Goal: Task Accomplishment & Management: Complete application form

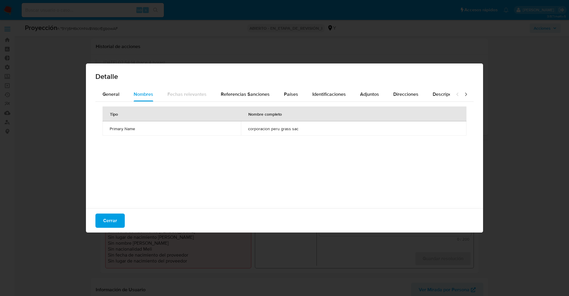
select select "10"
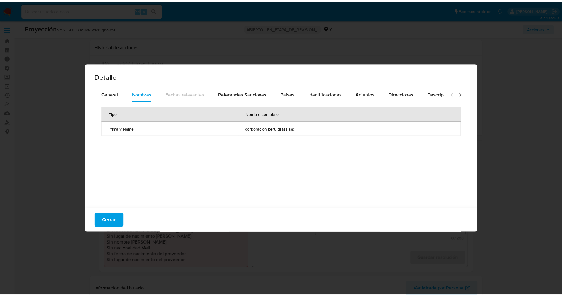
scroll to position [133, 0]
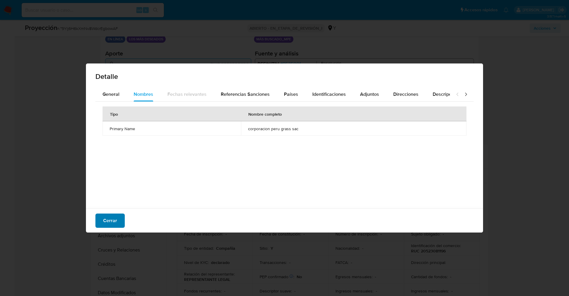
drag, startPoint x: 116, startPoint y: 224, endPoint x: 111, endPoint y: 224, distance: 5.0
click at [116, 224] on font "Cerrar" at bounding box center [110, 220] width 14 height 14
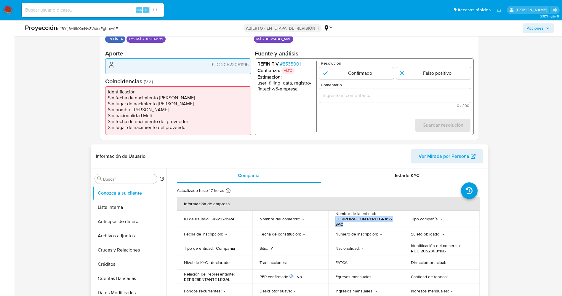
drag, startPoint x: 336, startPoint y: 219, endPoint x: 350, endPoint y: 224, distance: 15.0
click at [350, 224] on p "CORPORACION PERU GRASS SAC" at bounding box center [365, 221] width 59 height 11
copy p "CORPORACION PERU GRASS SAC"
drag, startPoint x: 222, startPoint y: 66, endPoint x: 251, endPoint y: 59, distance: 29.5
click at [253, 60] on div "Datos del evento [DATE] 22:09:21 EN LÍNEA LOS MÁS DESEADOS Configuraciones apli…" at bounding box center [289, 80] width 378 height 119
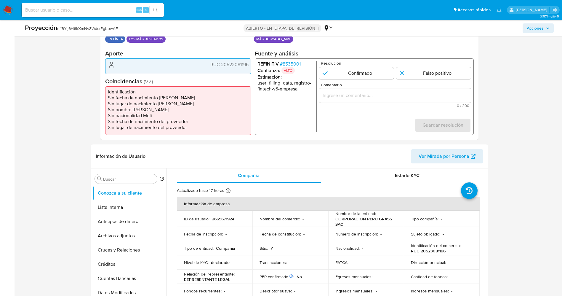
click at [300, 63] on font "8535001" at bounding box center [292, 63] width 18 height 7
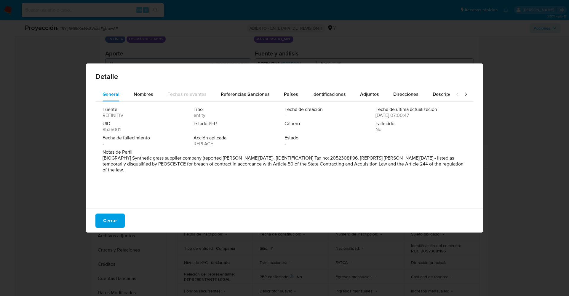
click at [110, 220] on font "Cerrar" at bounding box center [110, 220] width 14 height 14
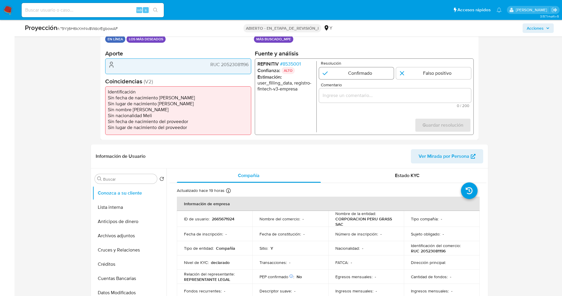
click at [360, 76] on input "1 de 1" at bounding box center [356, 73] width 75 height 12
radio input "true"
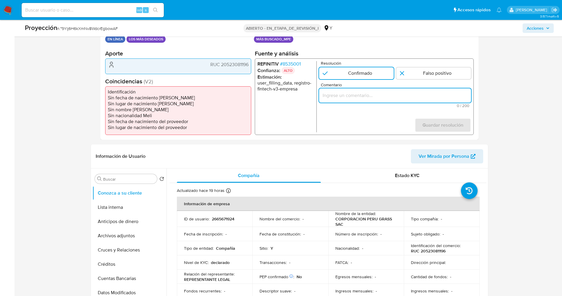
click at [361, 93] on input "Comentario" at bounding box center [395, 96] width 152 height 8
type input "El usuario fue multado por el PEOSCE-TCE por incumplimiento de contrato, de con…"
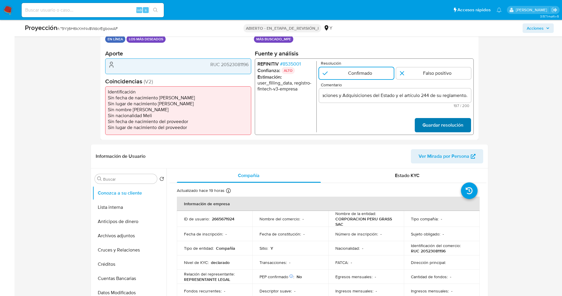
scroll to position [0, 0]
click at [447, 125] on span "Guardar resolución" at bounding box center [442, 125] width 41 height 13
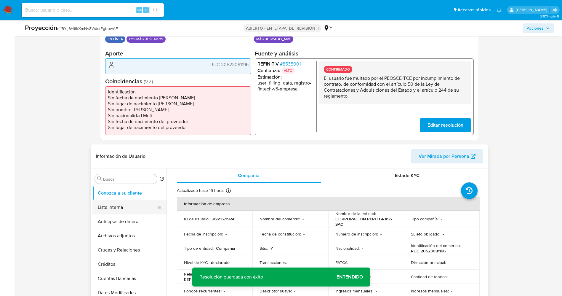
click at [120, 210] on button "Lista interna" at bounding box center [126, 207] width 69 height 14
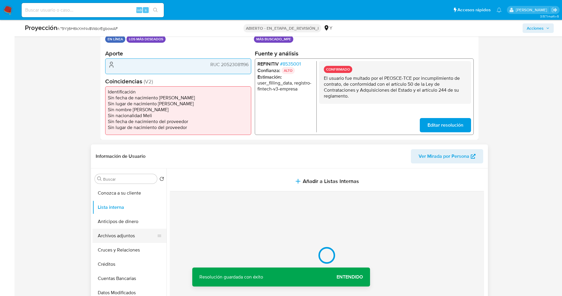
scroll to position [178, 0]
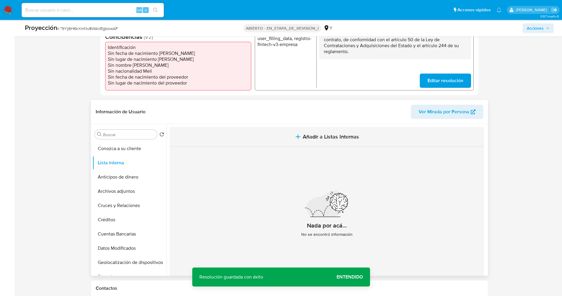
click at [338, 143] on button "Añadir a Listas Internas" at bounding box center [327, 137] width 315 height 20
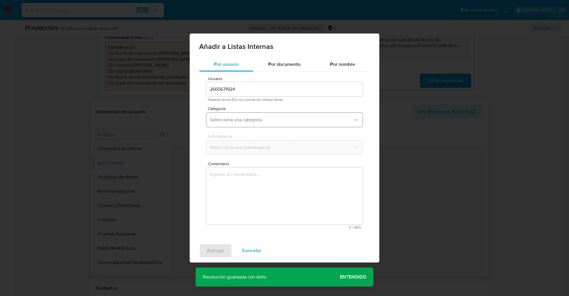
drag, startPoint x: 338, startPoint y: 143, endPoint x: 251, endPoint y: 117, distance: 90.2
click at [251, 117] on span "Seleccioná una categoría" at bounding box center [281, 120] width 143 height 6
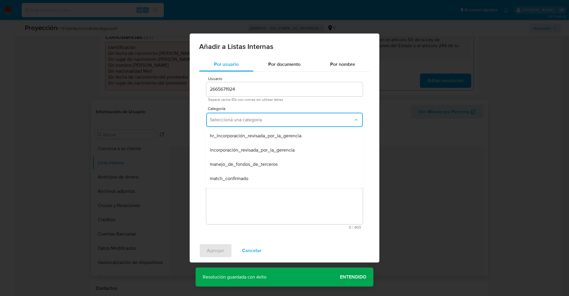
click at [237, 175] on span "match_confirmado" at bounding box center [229, 178] width 39 height 6
click at [242, 147] on span "Seleccioná una subcategoría" at bounding box center [281, 147] width 143 height 6
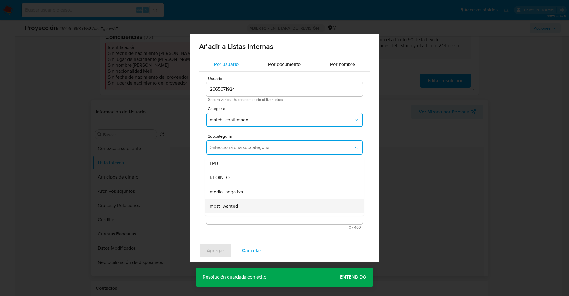
click at [222, 209] on span "most_wanted" at bounding box center [224, 206] width 28 height 6
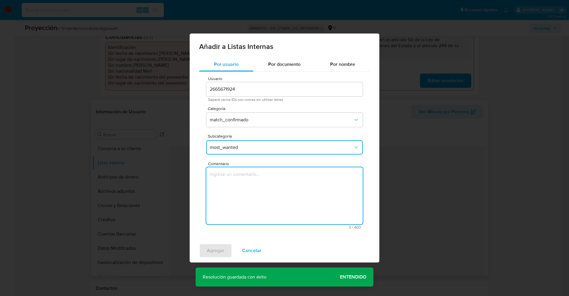
click at [235, 197] on textarea "Comentario" at bounding box center [284, 195] width 157 height 57
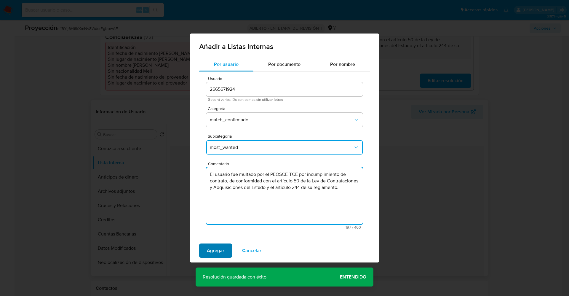
type textarea "El usuario fue multado por el PEOSCE-TCE por incumplimiento de contrato, de con…"
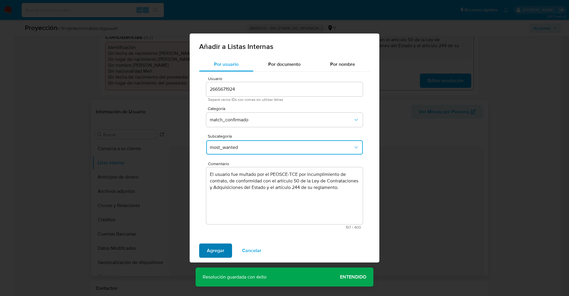
click at [210, 247] on span "Agregar" at bounding box center [215, 250] width 17 height 13
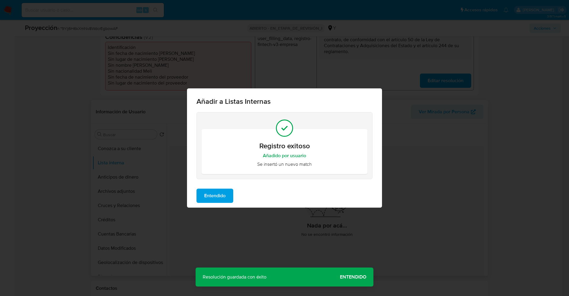
click at [219, 197] on span "Entendido" at bounding box center [214, 195] width 21 height 13
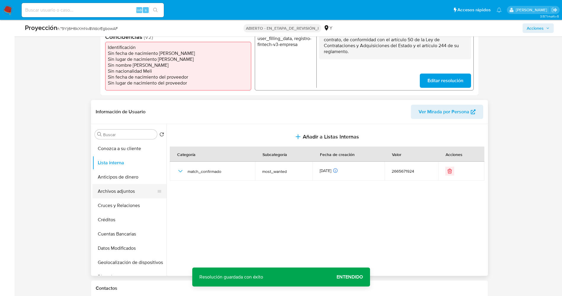
click at [117, 192] on button "Archivos adjuntos" at bounding box center [126, 191] width 69 height 14
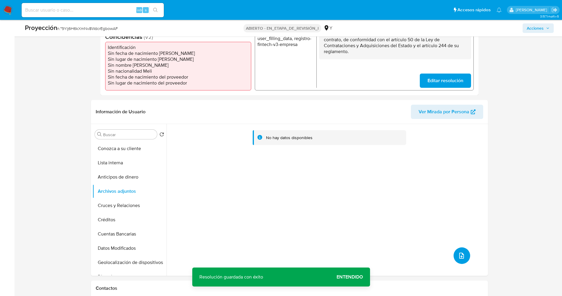
click at [459, 256] on icon "subir archivo" at bounding box center [461, 256] width 5 height 6
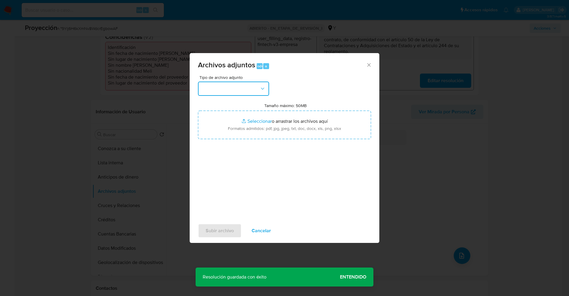
click at [227, 90] on button "button" at bounding box center [233, 89] width 71 height 14
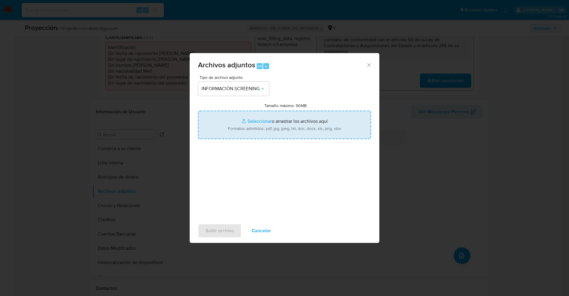
type input "C:\fakepath\_corporacion peru grass sac_ lavado de dinero - Buscar con Google.p…"
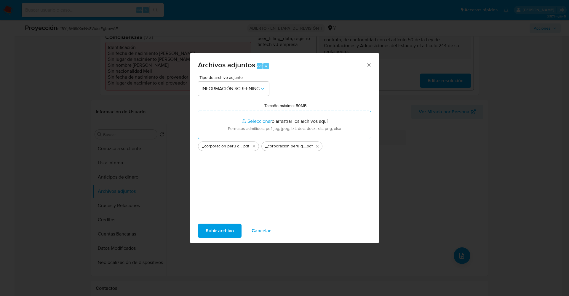
click at [222, 228] on span "Subir archivo" at bounding box center [220, 230] width 28 height 13
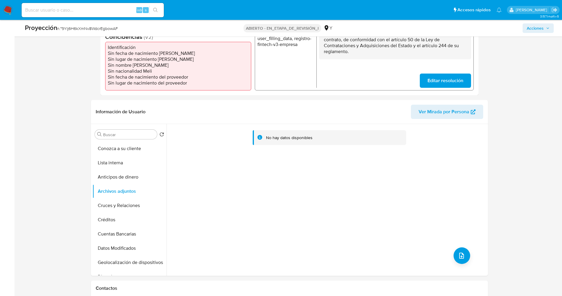
click at [125, 162] on button "Lista interna" at bounding box center [129, 163] width 74 height 14
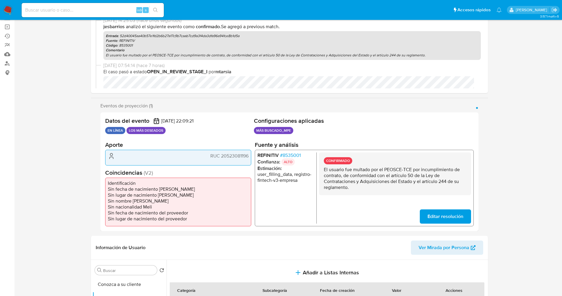
scroll to position [0, 0]
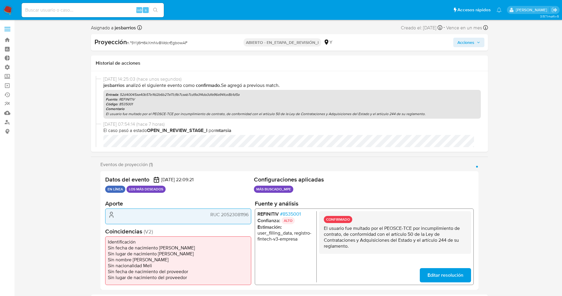
click at [466, 44] on span "Acciones" at bounding box center [466, 42] width 17 height 9
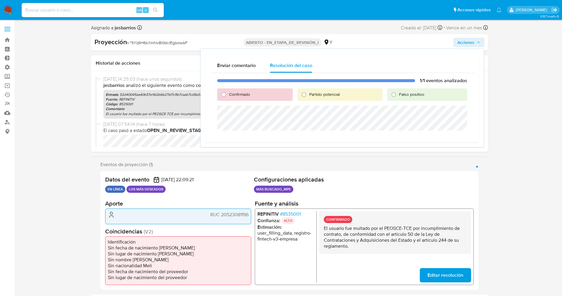
drag, startPoint x: 243, startPoint y: 93, endPoint x: 244, endPoint y: 101, distance: 8.3
click at [243, 93] on font "Confirmado" at bounding box center [239, 94] width 21 height 6
click at [229, 93] on input "Confirmado" at bounding box center [223, 94] width 9 height 9
radio input "true"
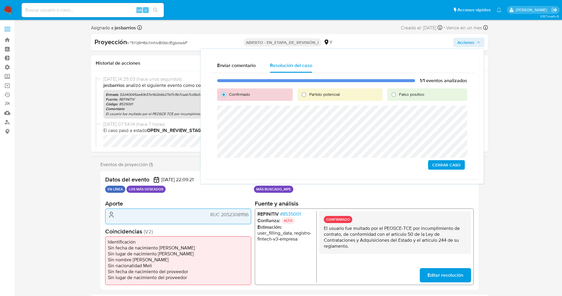
click at [438, 162] on span "Cerrar Caso" at bounding box center [447, 165] width 28 height 8
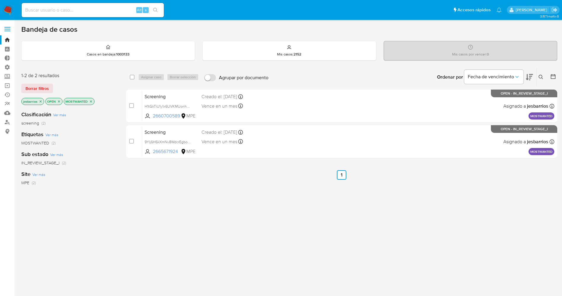
drag, startPoint x: 0, startPoint y: 0, endPoint x: 5, endPoint y: 6, distance: 7.6
click at [5, 6] on img at bounding box center [8, 10] width 10 height 10
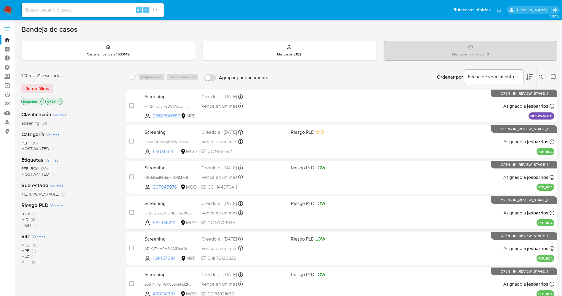
click at [9, 9] on img at bounding box center [8, 10] width 10 height 10
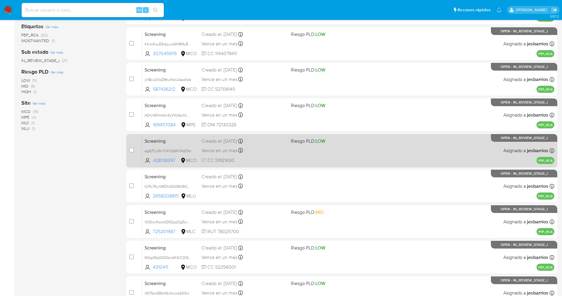
scroll to position [108, 0]
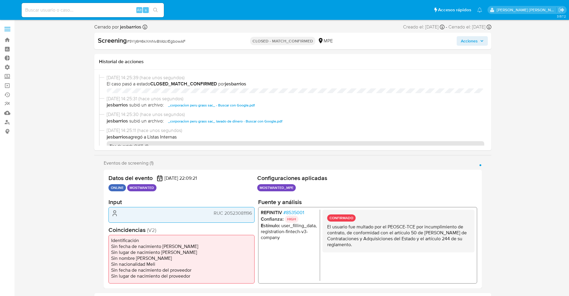
select select "10"
